Goal: Transaction & Acquisition: Subscribe to service/newsletter

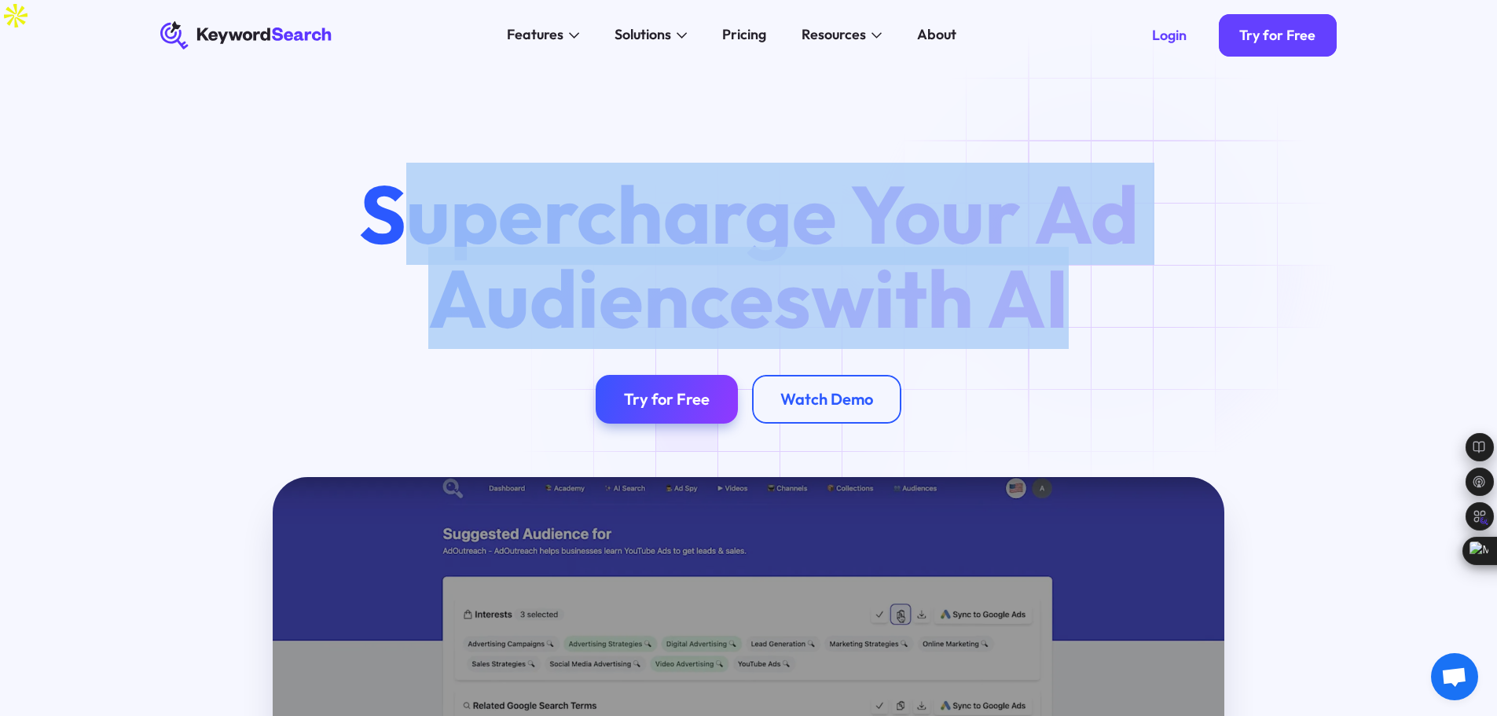
drag, startPoint x: 382, startPoint y: 205, endPoint x: 1111, endPoint y: 255, distance: 730.9
click at [1111, 255] on h1 "Supercharge Your Ad Audiences with AI" at bounding box center [748, 255] width 846 height 167
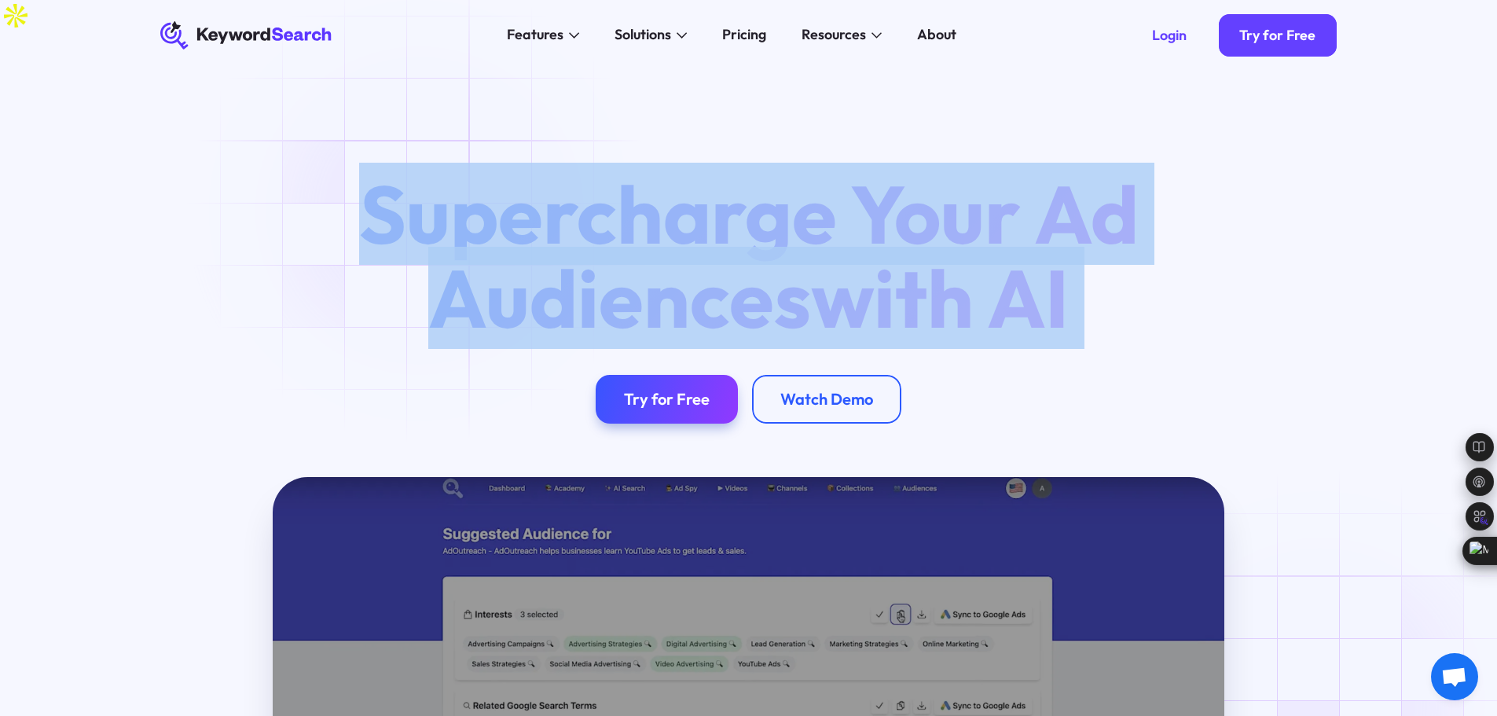
drag, startPoint x: 1111, startPoint y: 255, endPoint x: 423, endPoint y: 211, distance: 689.8
click at [423, 211] on h1 "Supercharge Your Ad Audiences with AI" at bounding box center [748, 255] width 846 height 167
drag, startPoint x: 423, startPoint y: 211, endPoint x: 1115, endPoint y: 303, distance: 698.4
click at [1115, 303] on h1 "Supercharge Your Ad Audiences with AI" at bounding box center [748, 255] width 846 height 167
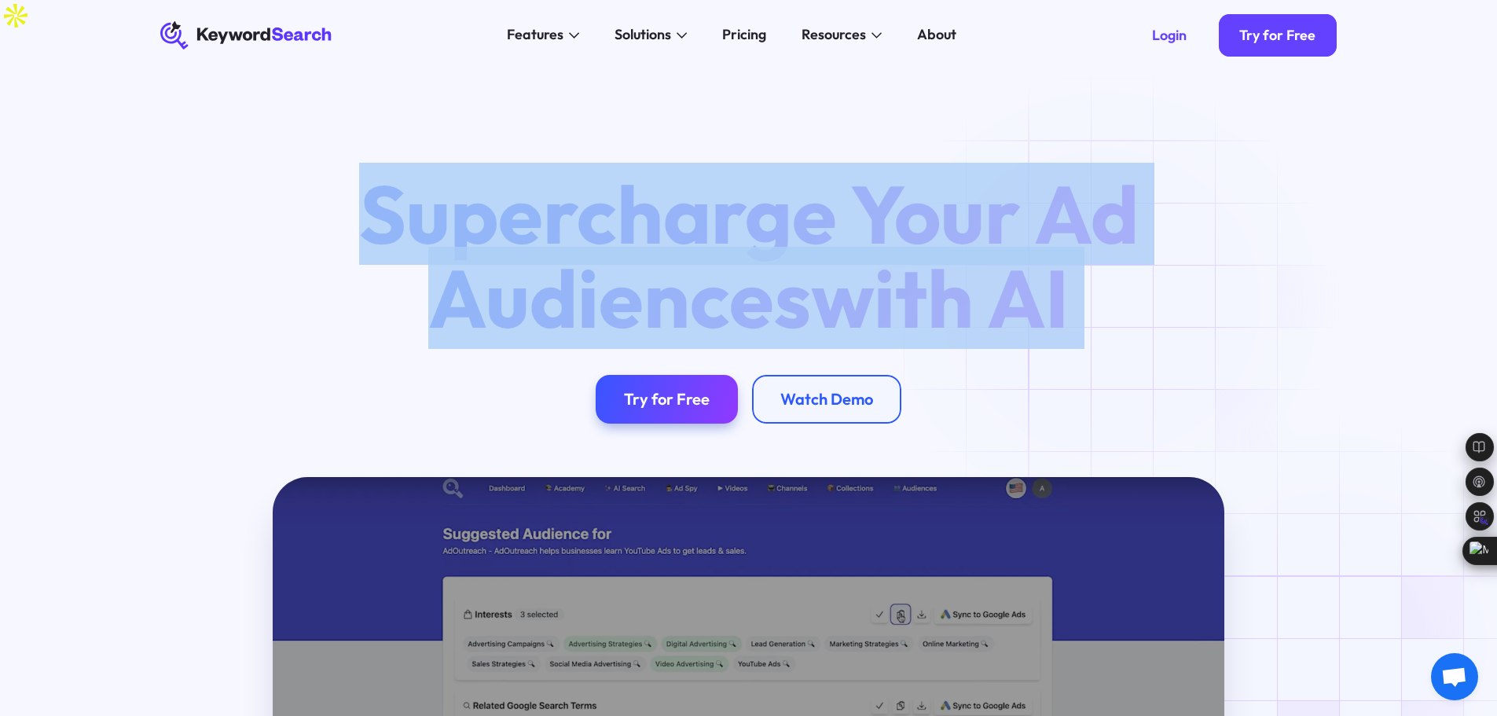
click at [1115, 303] on h1 "Supercharge Your Ad Audiences with AI" at bounding box center [748, 255] width 846 height 167
drag, startPoint x: 1115, startPoint y: 303, endPoint x: 311, endPoint y: 225, distance: 807.7
click at [311, 225] on div "Supercharge Your Ad Audiences with AI Try for Free Watch Demo" at bounding box center [749, 297] width 1234 height 251
drag, startPoint x: 311, startPoint y: 225, endPoint x: 718, endPoint y: 330, distance: 420.5
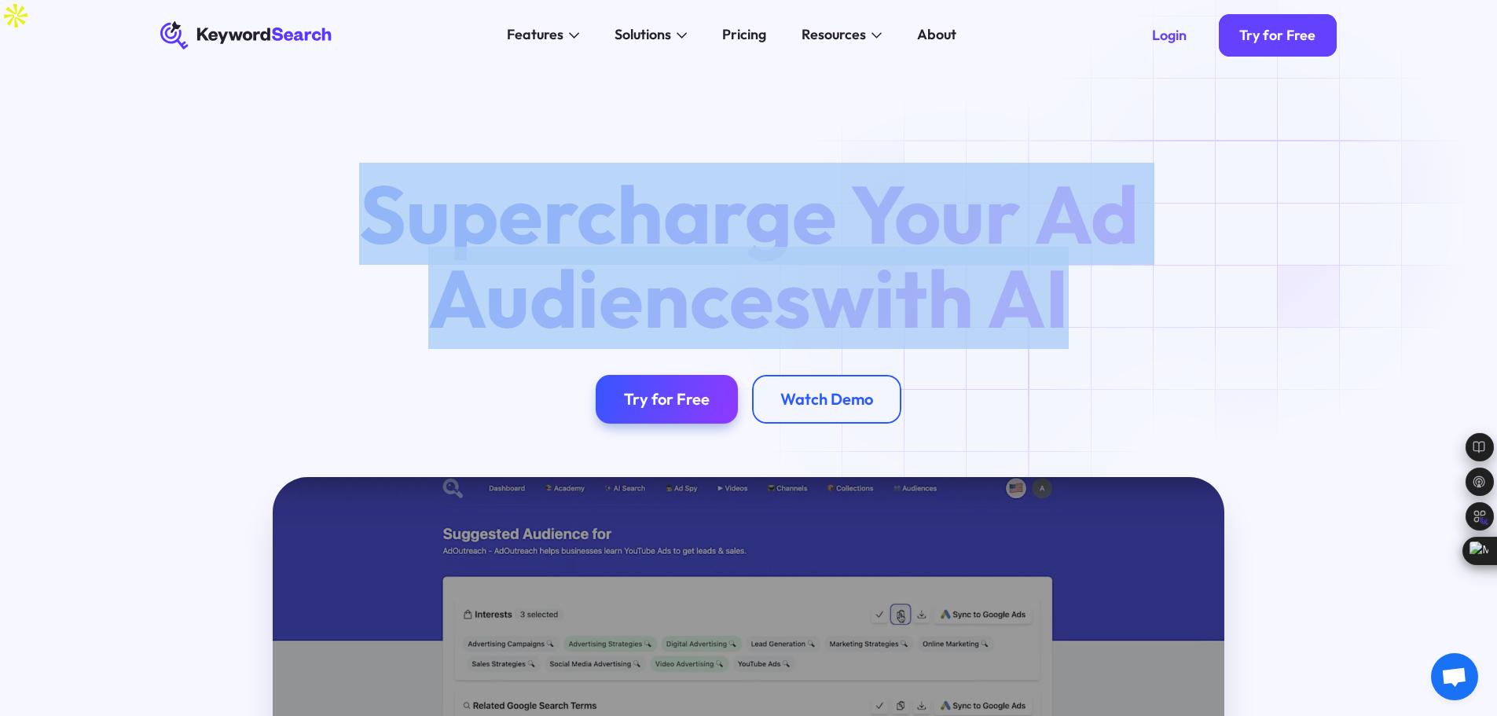
click at [977, 326] on div "Supercharge Your Ad Audiences with AI Try for Free Watch Demo" at bounding box center [749, 297] width 1234 height 251
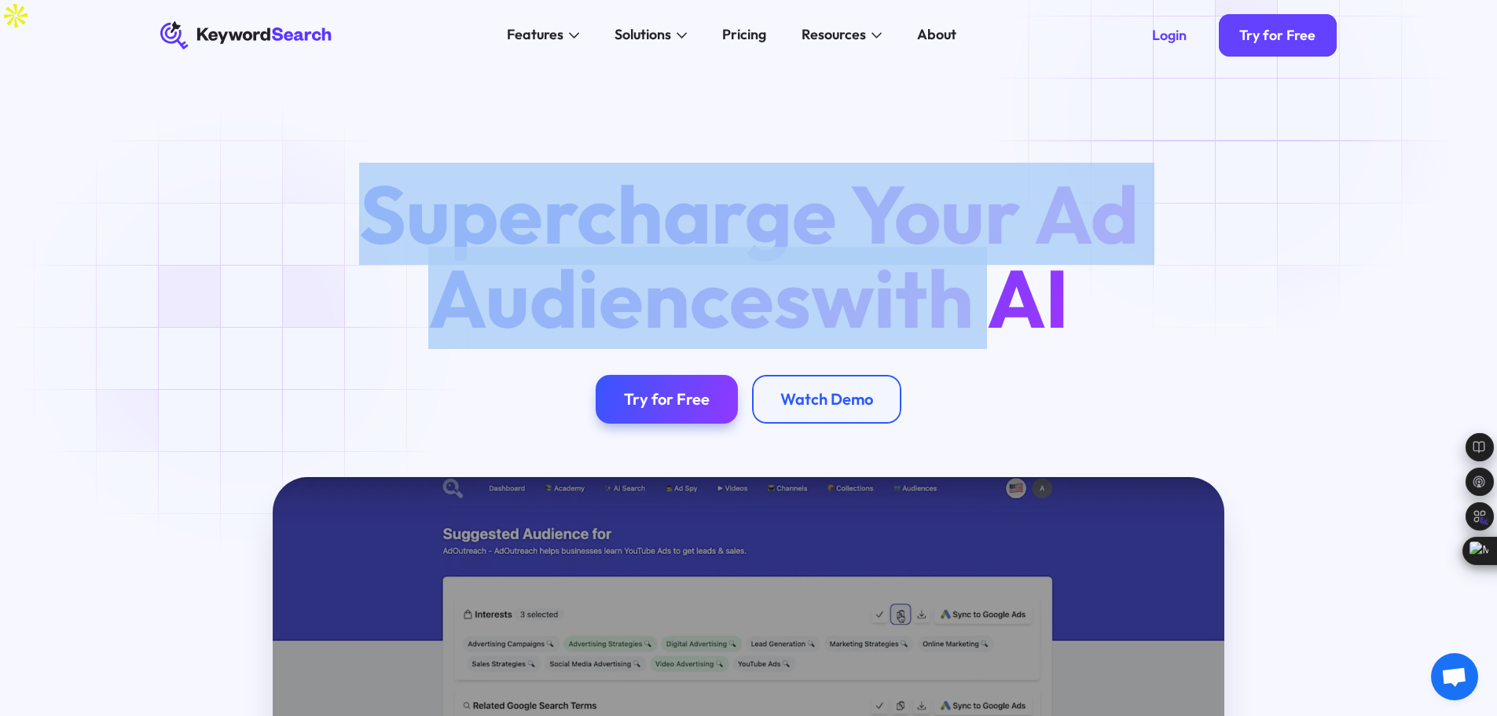
click at [243, 330] on div "Supercharge Your Ad Audiences with AI Try for Free Watch Demo" at bounding box center [749, 297] width 1234 height 251
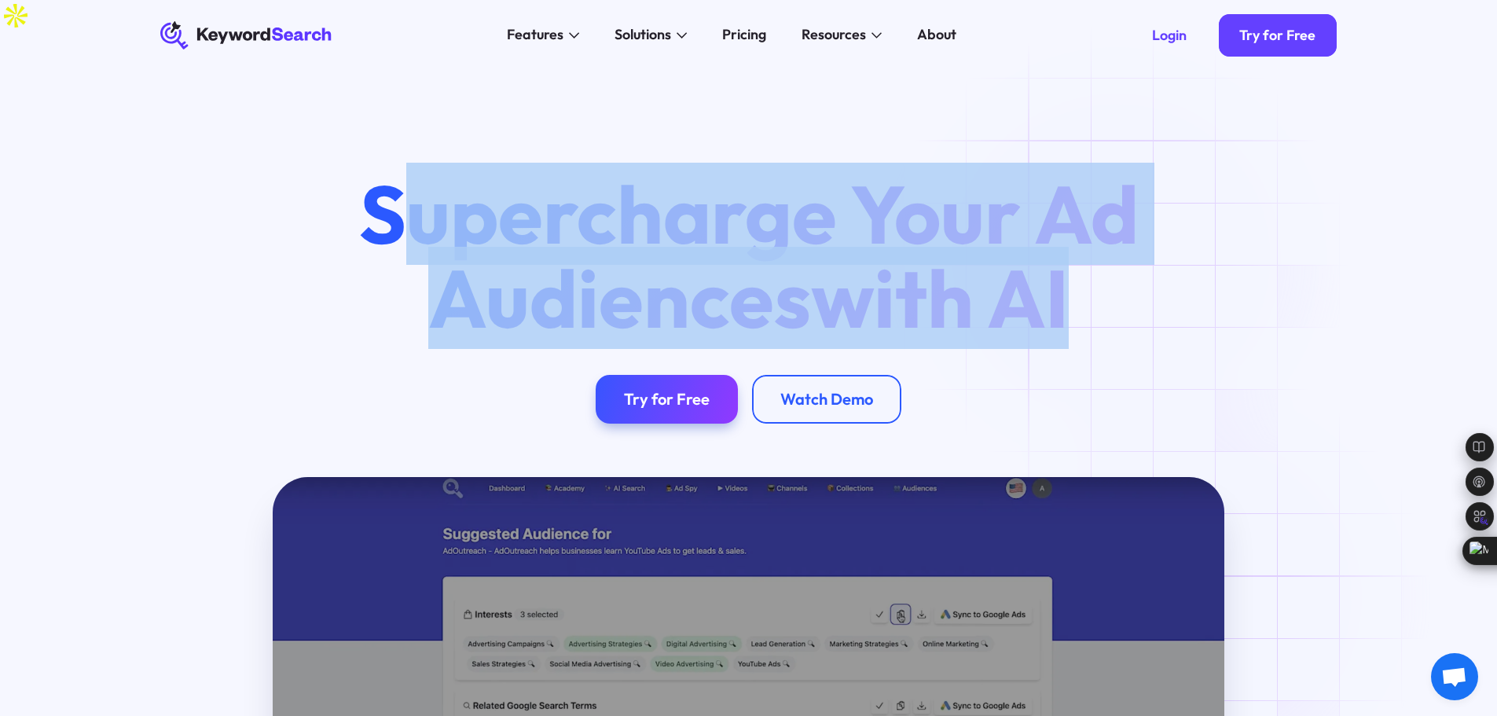
drag, startPoint x: 583, startPoint y: 191, endPoint x: 1125, endPoint y: 258, distance: 546.3
click at [1125, 258] on h1 "Supercharge Your Ad Audiences with AI" at bounding box center [748, 255] width 846 height 167
drag, startPoint x: 1125, startPoint y: 258, endPoint x: 212, endPoint y: 122, distance: 923.2
click at [212, 122] on div "Supercharge Your Ad Audiences with AI Try for Free Watch Demo" at bounding box center [748, 289] width 1497 height 375
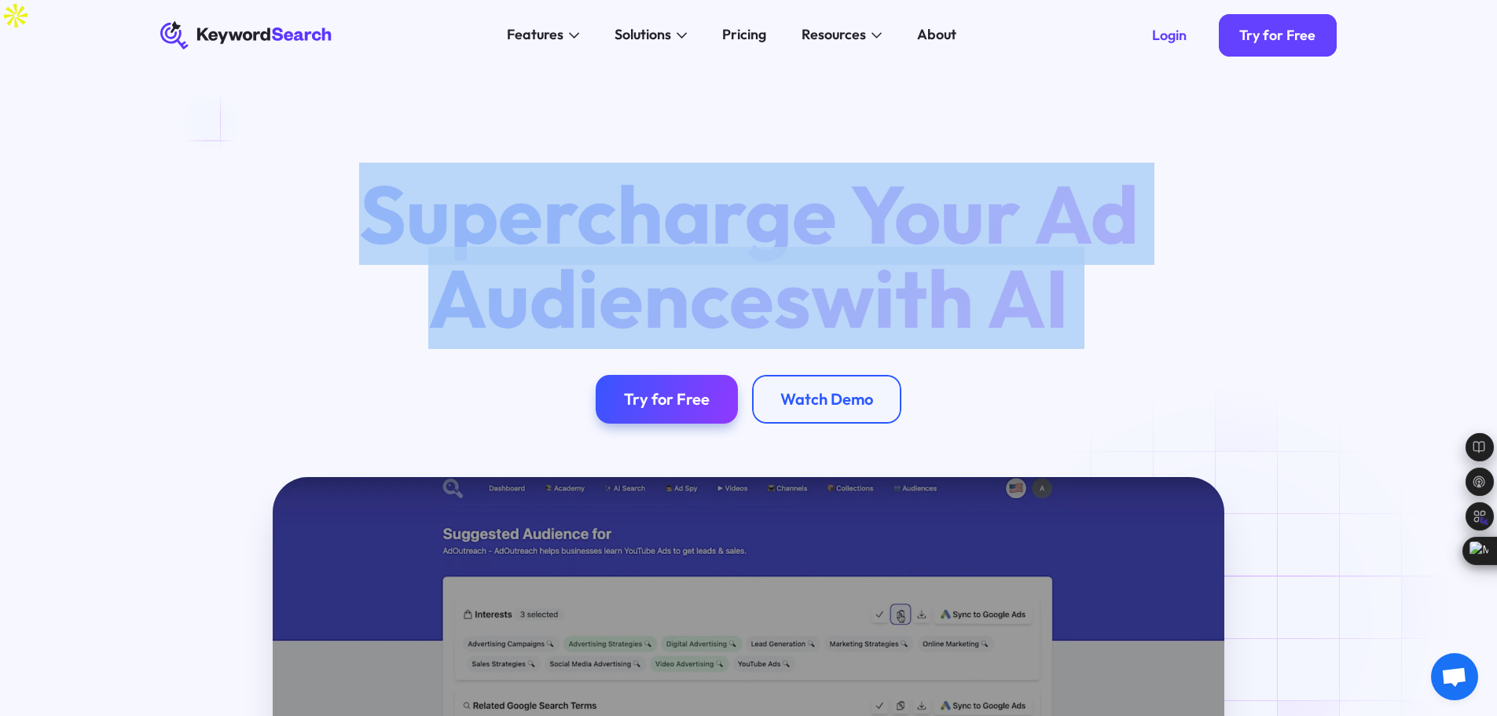
click at [202, 109] on div at bounding box center [202, 109] width 0 height 0
click at [0, 413] on div "Supercharge Your Ad Audiences with AI Try for Free Watch Demo" at bounding box center [748, 289] width 1497 height 375
drag, startPoint x: 625, startPoint y: 218, endPoint x: 1143, endPoint y: 304, distance: 524.9
click at [1143, 304] on h1 "Supercharge Your Ad Audiences with AI" at bounding box center [748, 255] width 846 height 167
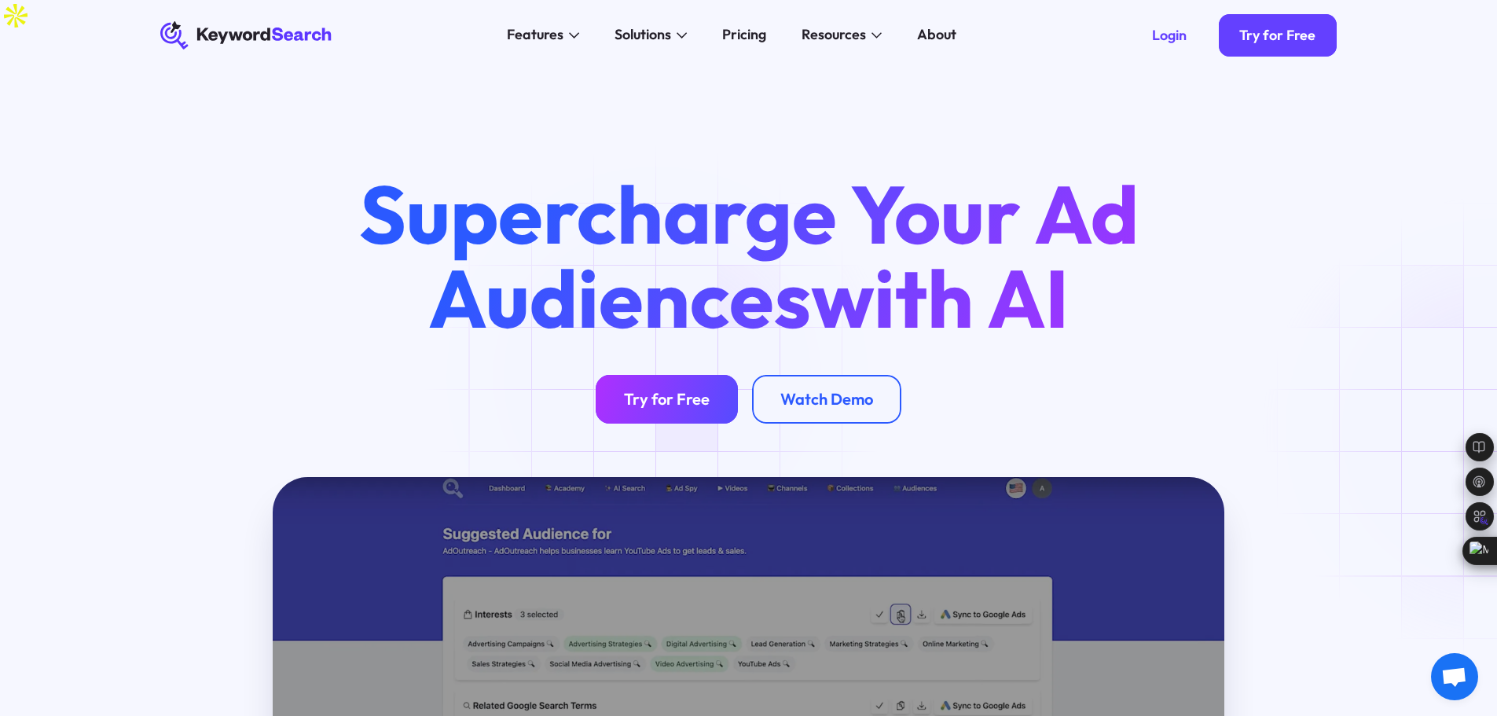
click at [662, 389] on div "Try for Free" at bounding box center [667, 399] width 86 height 20
